Goal: Find specific page/section: Find specific page/section

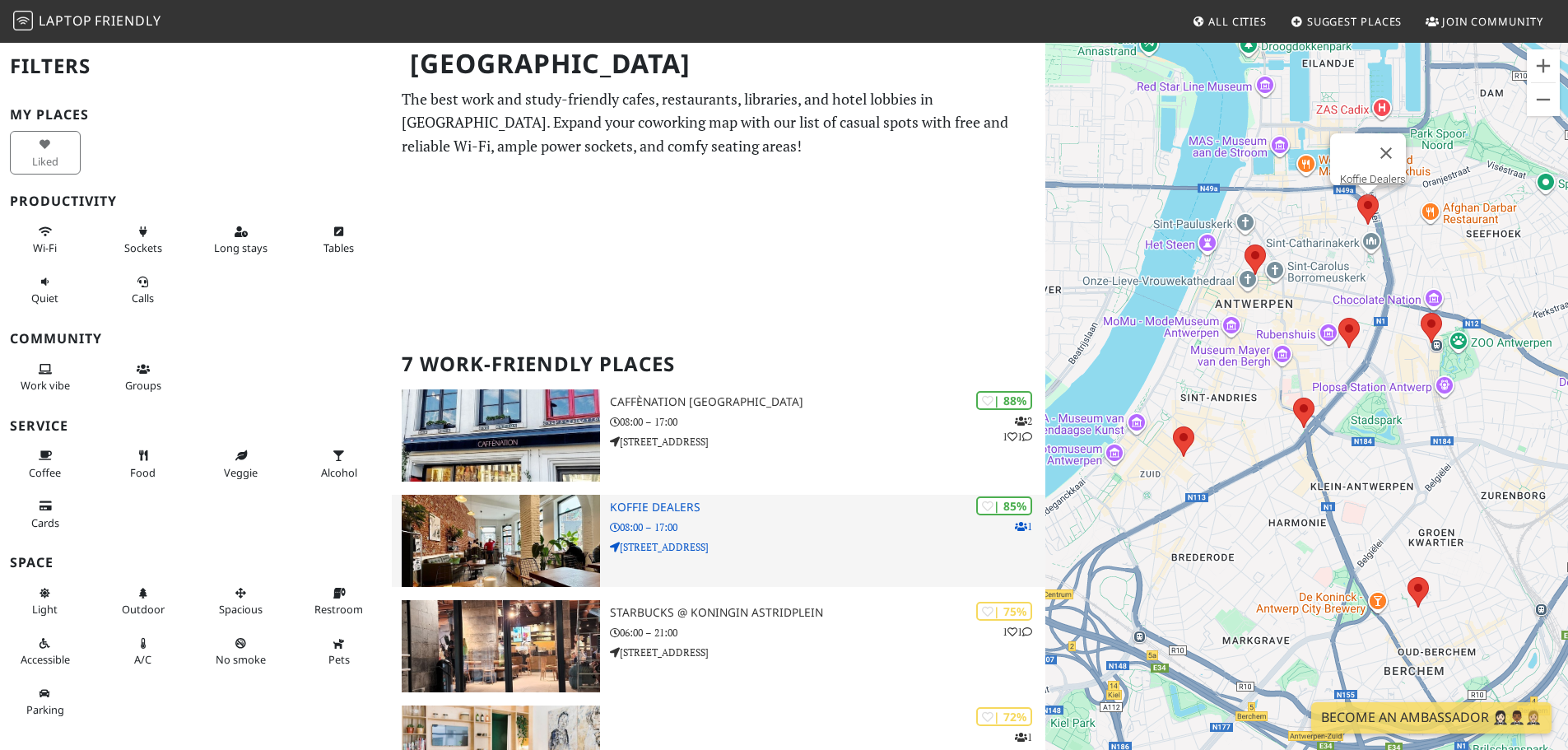
click at [687, 507] on h3 "Koffie Dealers" at bounding box center [827, 508] width 435 height 14
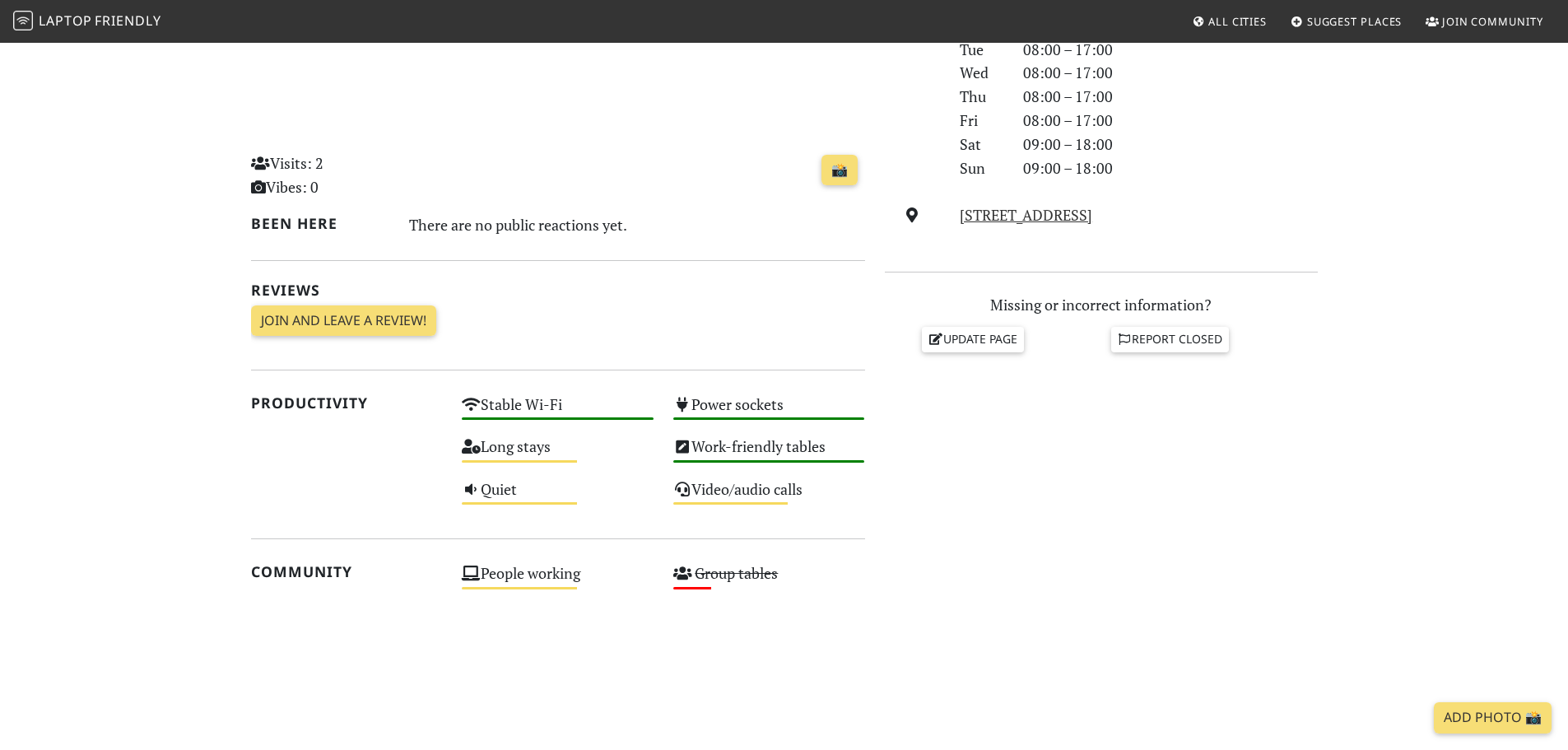
scroll to position [576, 0]
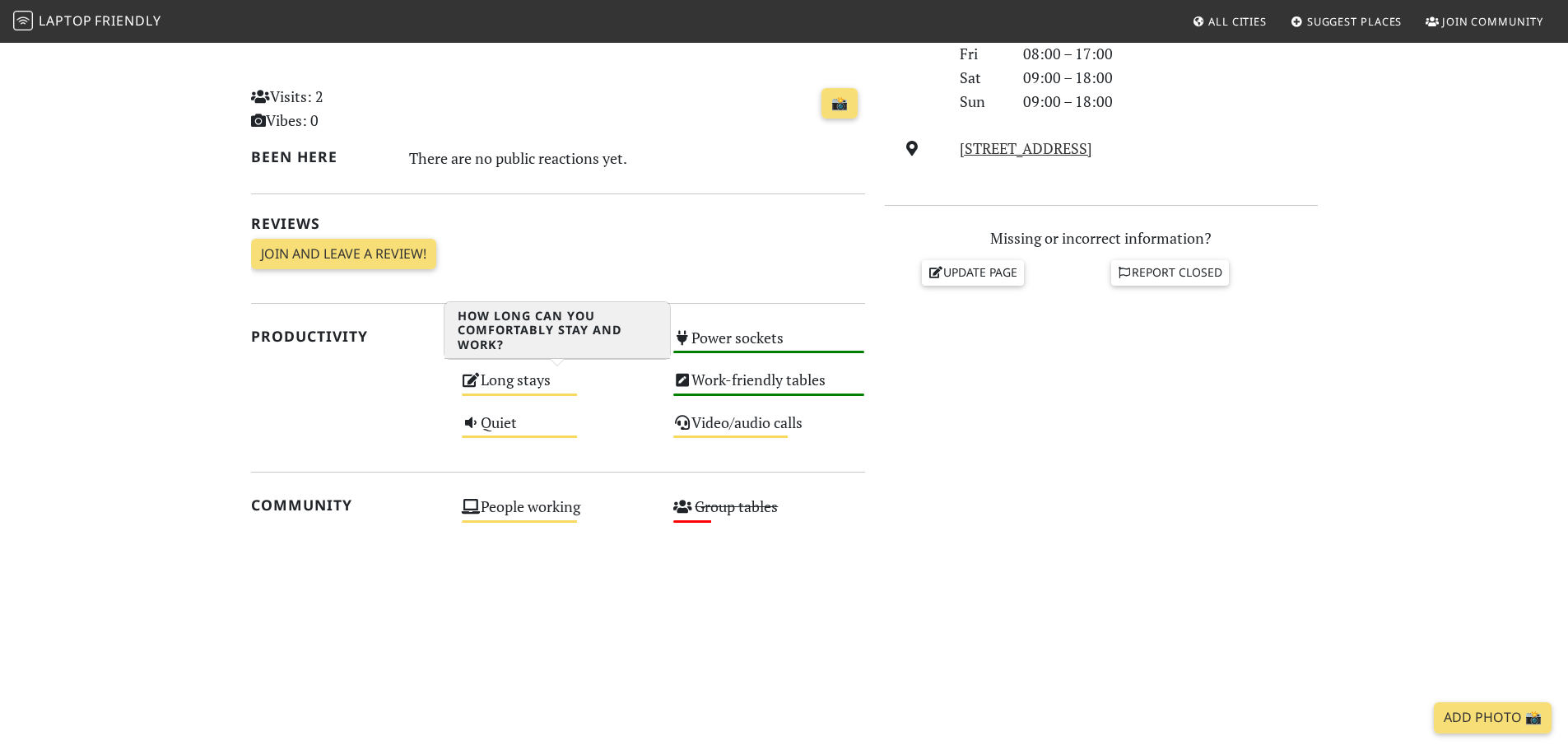
click at [548, 387] on div "Long stays Medium" at bounding box center [558, 387] width 212 height 42
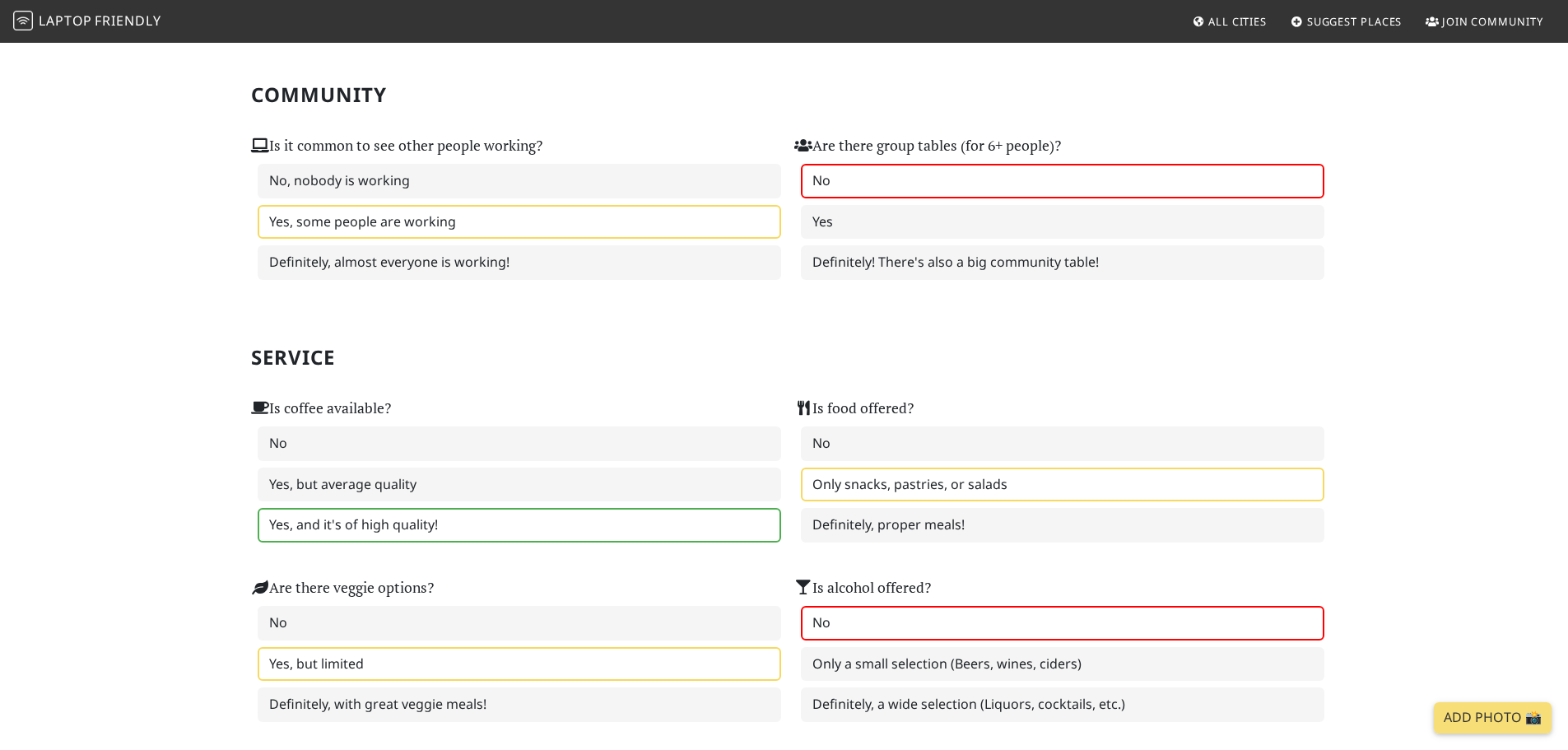
scroll to position [769, 0]
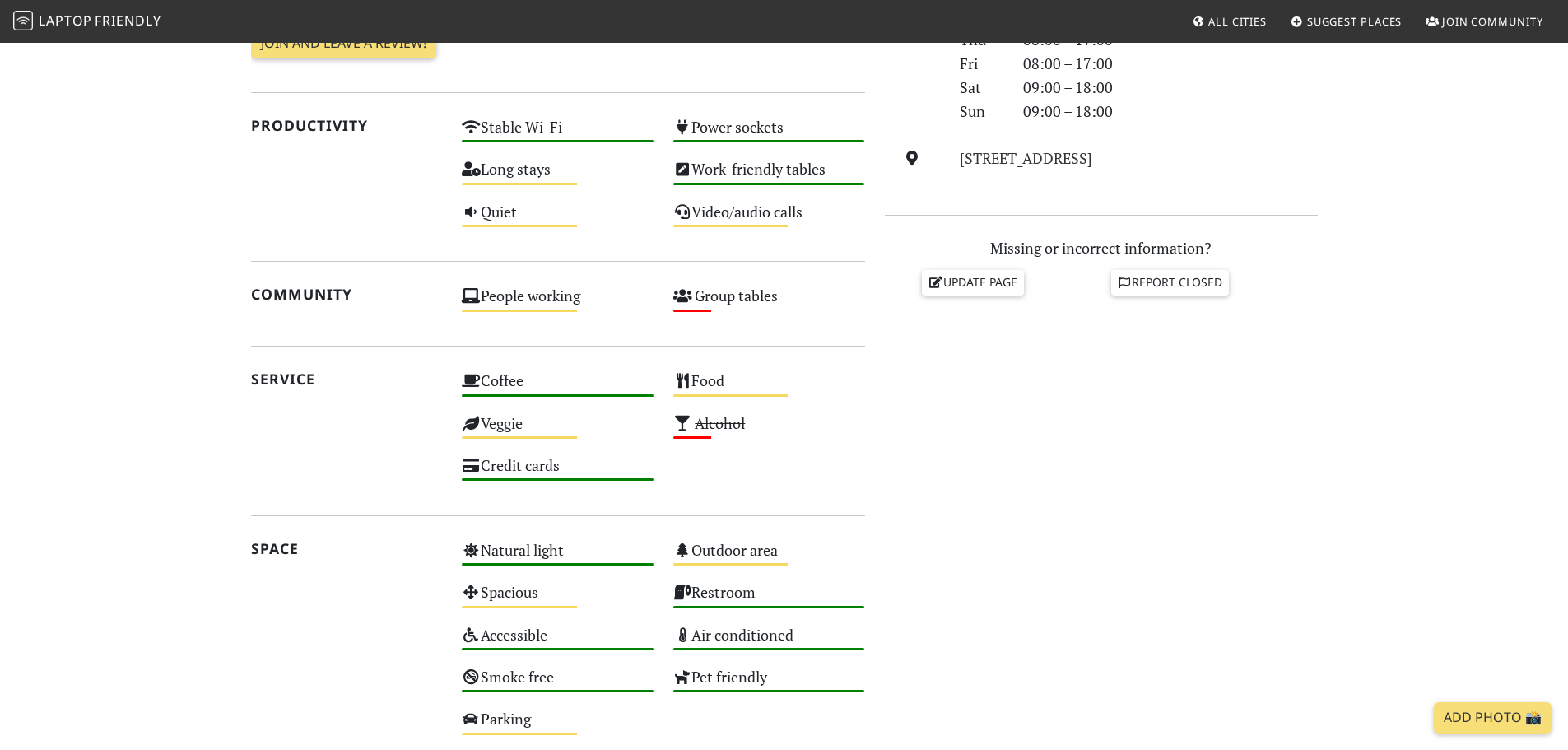
scroll to position [576, 0]
